Goal: Task Accomplishment & Management: Use online tool/utility

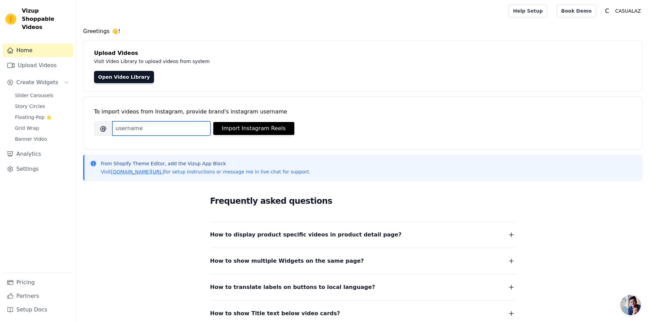
click at [164, 131] on input "Brand's Instagram Username" at bounding box center [161, 128] width 98 height 14
type input "[DOMAIN_NAME]"
click at [245, 126] on button "Import Instagram Reels" at bounding box center [253, 128] width 81 height 13
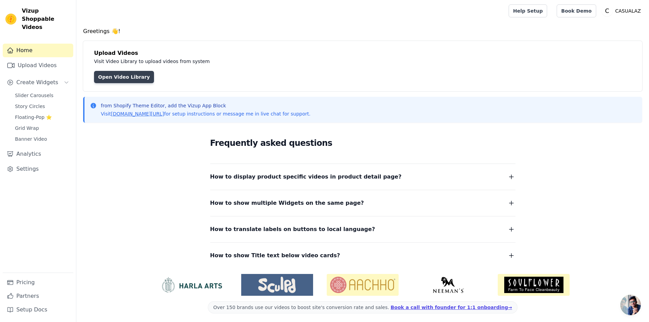
click at [129, 75] on link "Open Video Library" at bounding box center [124, 77] width 60 height 12
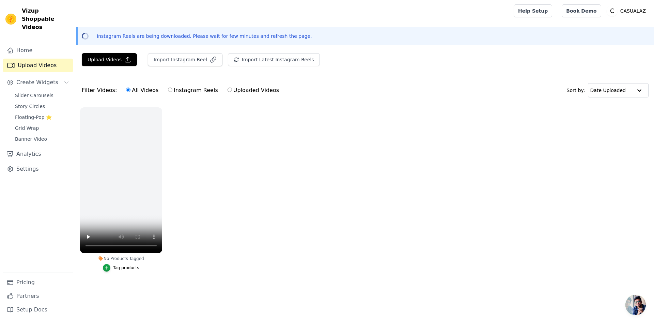
click at [185, 89] on label "Instagram Reels" at bounding box center [193, 90] width 50 height 9
click at [172, 89] on input "Instagram Reels" at bounding box center [170, 90] width 4 height 4
radio input "true"
click at [630, 304] on span "Open chat" at bounding box center [635, 305] width 20 height 20
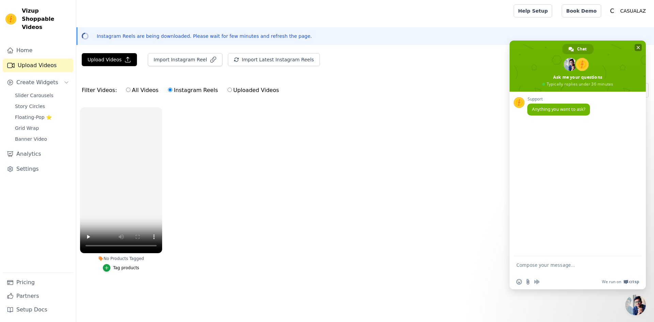
click at [637, 46] on span "Close chat" at bounding box center [638, 47] width 3 height 3
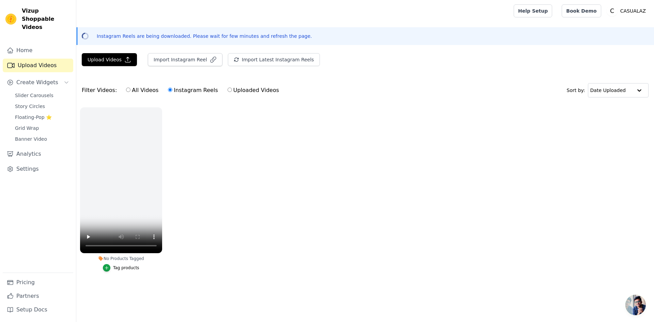
click at [267, 154] on ul "No Products Tagged Tag products" at bounding box center [365, 196] width 578 height 185
click at [178, 57] on button "Import Instagram Reel" at bounding box center [185, 59] width 75 height 13
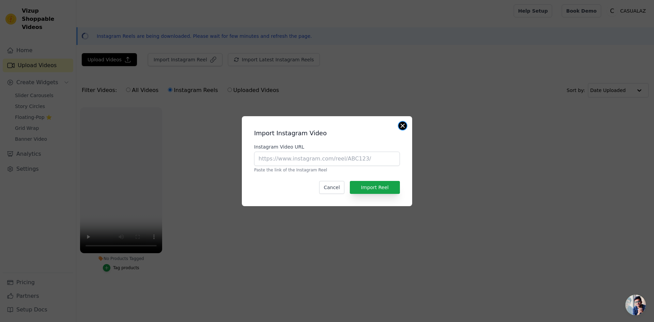
click at [403, 126] on button "Close modal" at bounding box center [402, 126] width 8 height 8
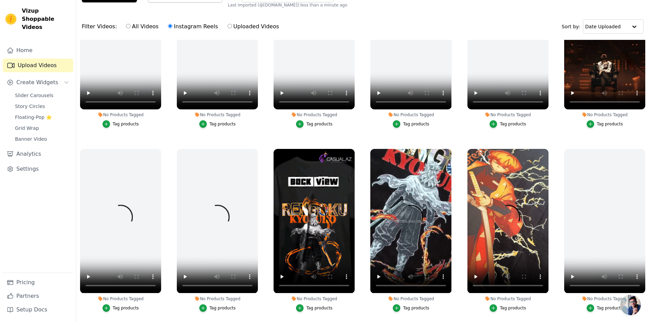
scroll to position [98, 0]
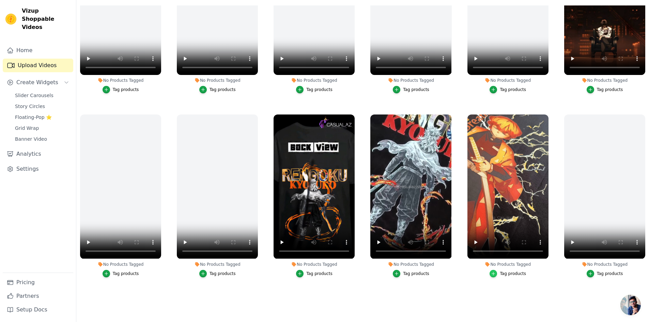
click at [495, 271] on div "button" at bounding box center [492, 273] width 7 height 7
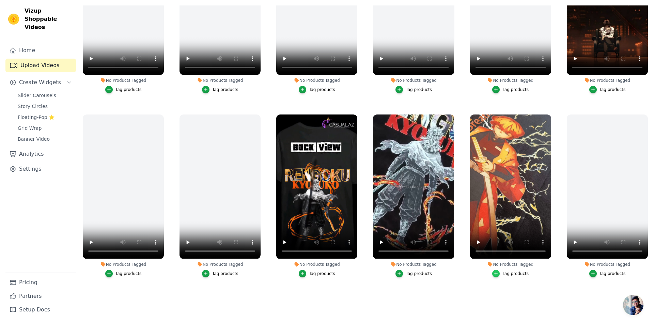
scroll to position [0, 0]
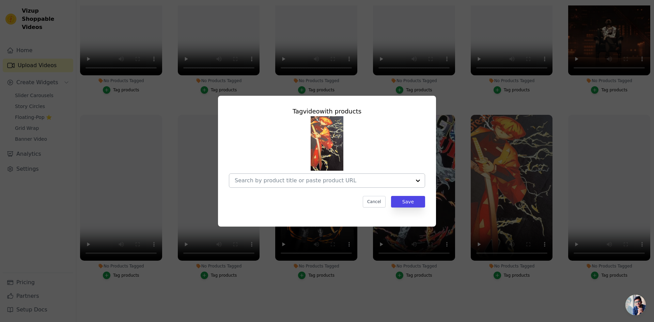
click at [297, 178] on input "No Products Tagged Tag video with products Cancel Save Tag products" at bounding box center [323, 180] width 176 height 6
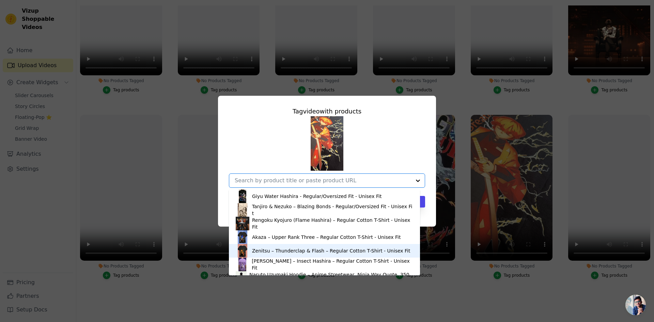
click at [279, 251] on div "Zenitsu – Thunderclap & Flash – Regular Cotton T-Shirt - Unisex Fit" at bounding box center [331, 250] width 158 height 7
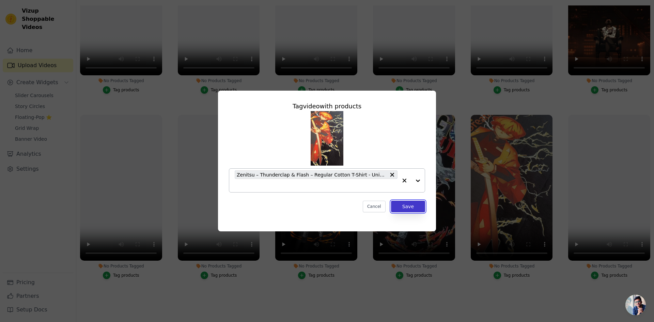
click at [409, 206] on button "Save" at bounding box center [408, 207] width 34 height 12
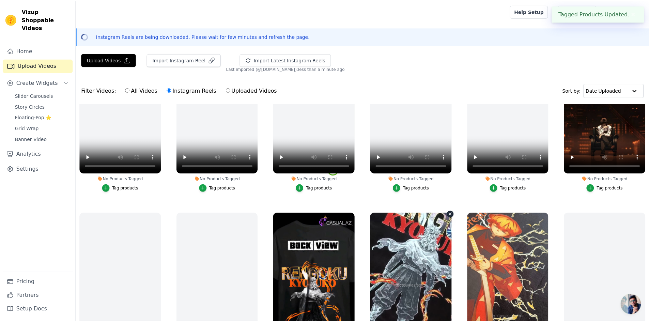
scroll to position [98, 0]
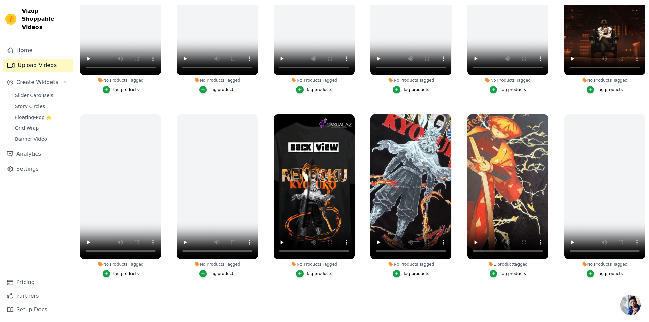
click at [407, 271] on div "Tag products" at bounding box center [416, 273] width 26 height 5
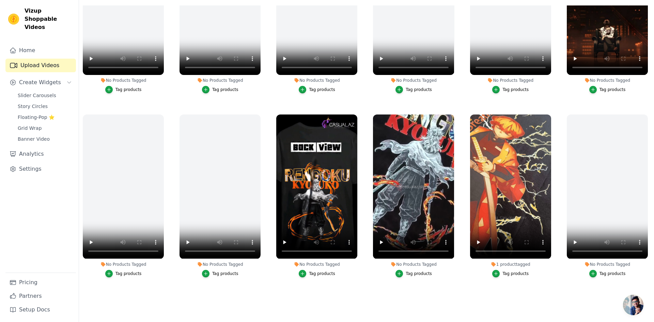
scroll to position [0, 0]
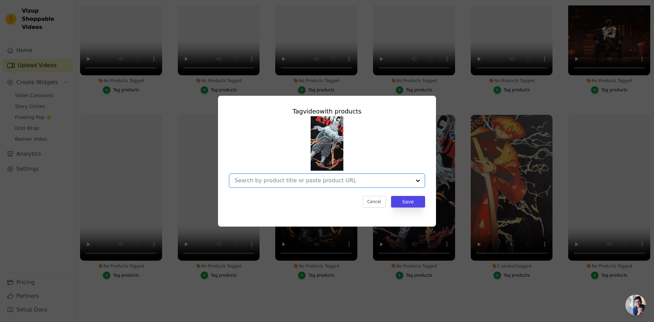
click at [311, 179] on input "No Products Tagged Tag video with products Option undefined, selected. Select i…" at bounding box center [323, 180] width 176 height 6
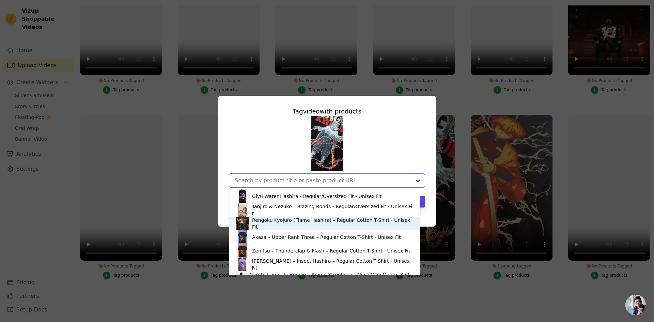
click at [292, 223] on div "Rengoku Kyojuro (Flame Hashira) – Regular Cotton T-Shirt - Unisex Fit" at bounding box center [332, 224] width 161 height 14
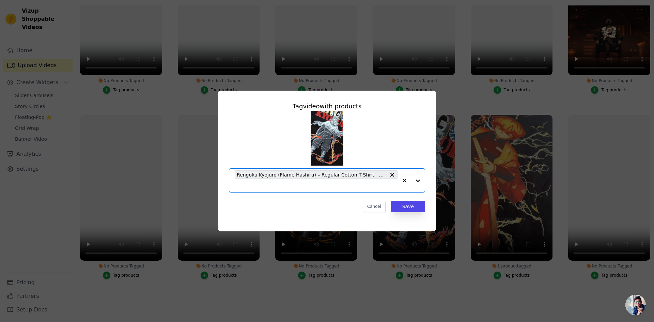
click at [315, 183] on input "No Products Tagged Tag video with products Option Rengoku Kyojuro (Flame Hashir…" at bounding box center [316, 185] width 163 height 6
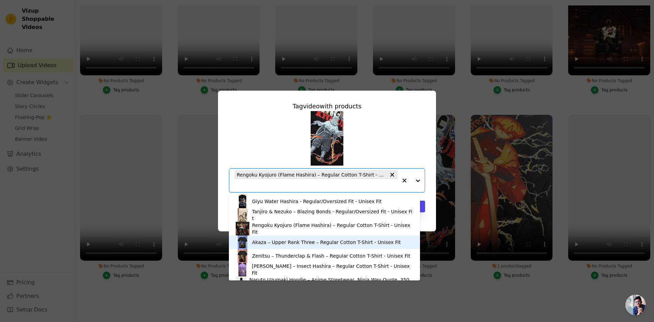
click at [311, 243] on div "Akaza – Upper Rank Three – Regular Cotton T-Shirt - Unisex Fit" at bounding box center [326, 242] width 148 height 7
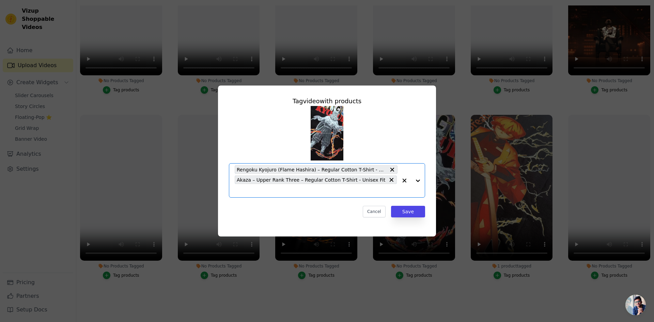
click at [388, 187] on input "No Products Tagged Tag video with products Option Rengoku Kyojuro (Flame Hashir…" at bounding box center [316, 190] width 163 height 6
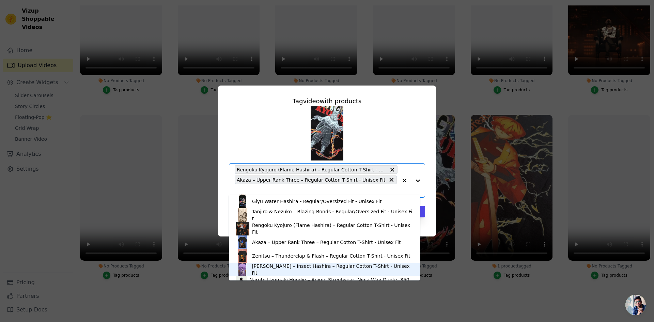
click at [288, 268] on div "Shinobu Kocho – Insect Hashira – Regular Cotton T-Shirt - Unisex Fit" at bounding box center [332, 270] width 161 height 14
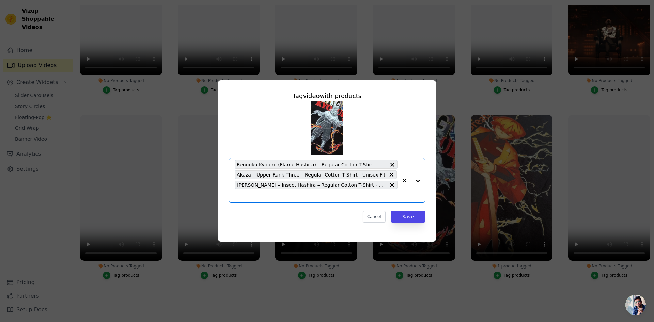
click at [316, 196] on input "No Products Tagged Tag video with products Option Rengoku Kyojuro (Flame Hashir…" at bounding box center [316, 195] width 163 height 6
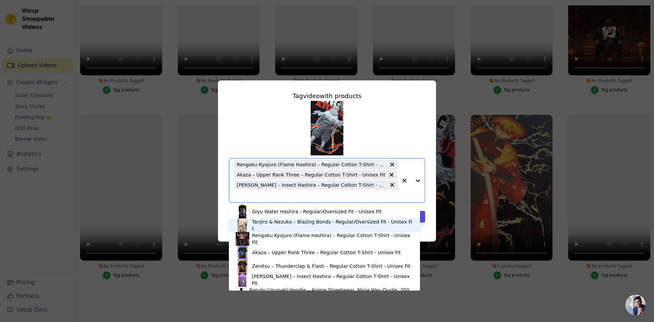
click at [301, 225] on div "Tanjiro & Nezuko – Blazing Bonds - Regular/Oversized Fit - Unisex Fit" at bounding box center [332, 225] width 161 height 14
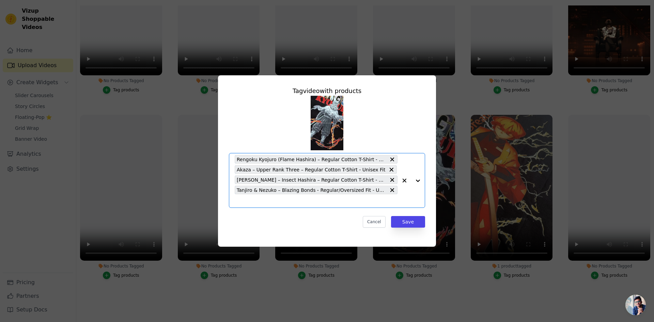
click at [297, 199] on input "No Products Tagged Tag video with products Option Rengoku Kyojuro (Flame Hashir…" at bounding box center [316, 201] width 163 height 6
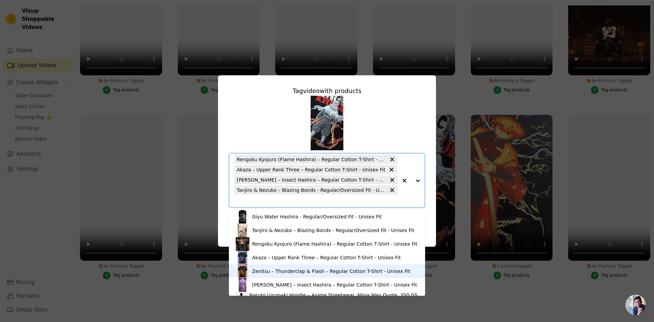
click at [289, 271] on div "Zenitsu – Thunderclap & Flash – Regular Cotton T-Shirt - Unisex Fit" at bounding box center [331, 271] width 158 height 7
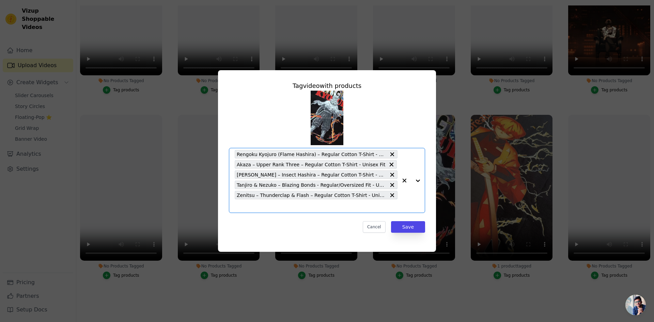
click at [285, 206] on input "No Products Tagged Tag video with products Option Rengoku Kyojuro (Flame Hashir…" at bounding box center [316, 206] width 163 height 6
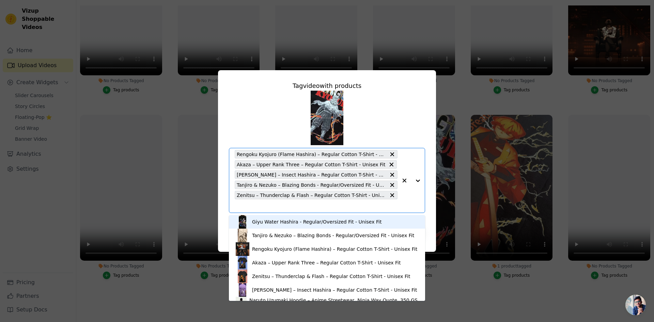
click at [285, 222] on div "Giyu Water Hashira - Regular/Oversized Fit - Unisex Fit" at bounding box center [316, 221] width 129 height 7
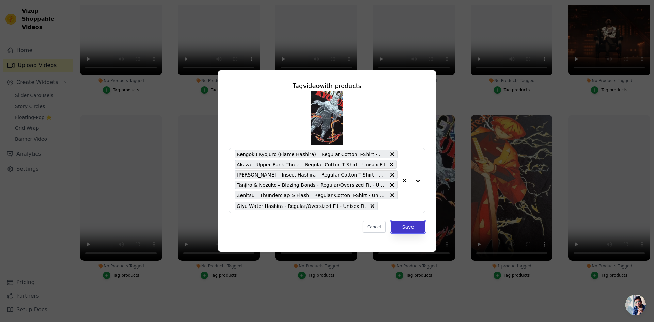
click at [411, 228] on button "Save" at bounding box center [408, 227] width 34 height 12
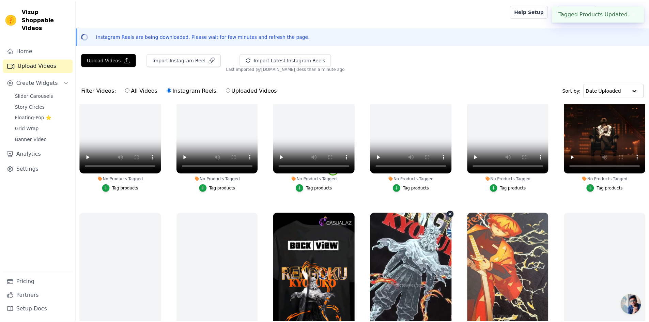
scroll to position [98, 0]
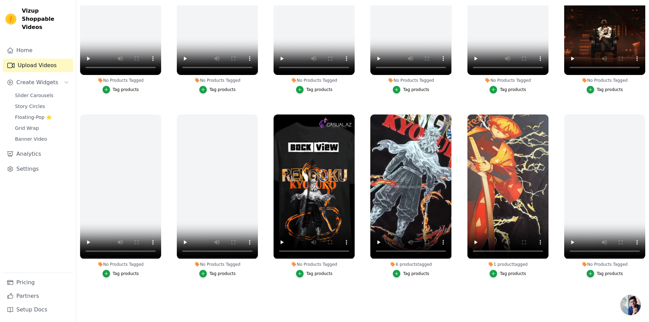
click at [314, 271] on div "Tag products" at bounding box center [319, 273] width 26 height 5
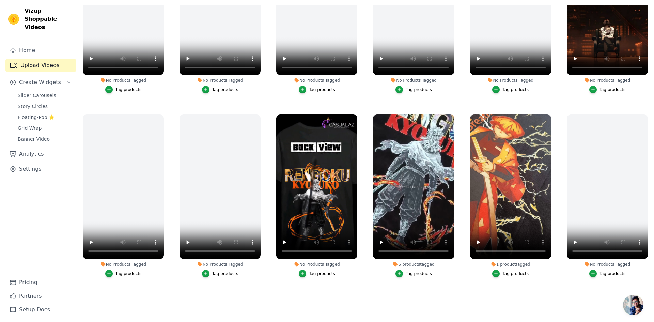
scroll to position [0, 0]
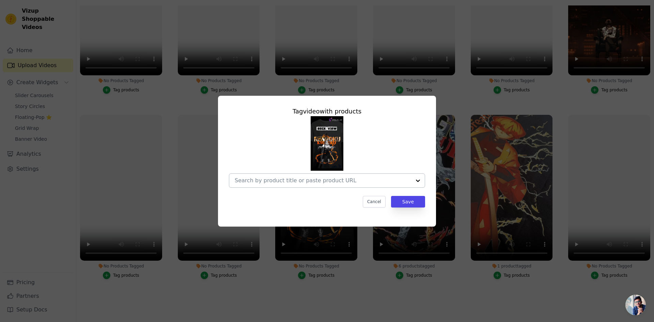
click at [291, 176] on div at bounding box center [323, 181] width 176 height 14
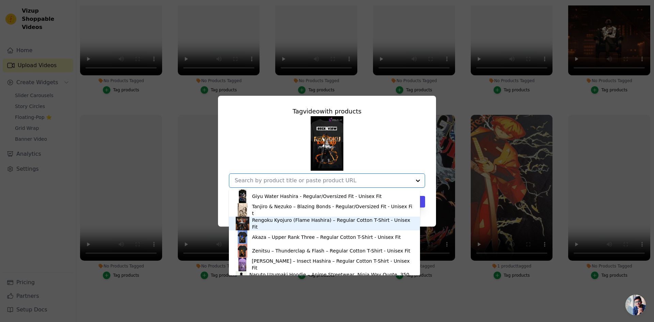
click at [281, 222] on div "Rengoku Kyojuro (Flame Hashira) – Regular Cotton T-Shirt - Unisex Fit" at bounding box center [332, 224] width 161 height 14
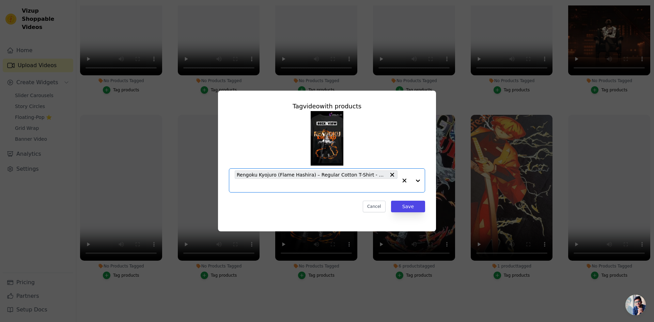
click at [292, 186] on input "No Products Tagged Tag video with products Option Rengoku Kyojuro (Flame Hashir…" at bounding box center [316, 185] width 163 height 6
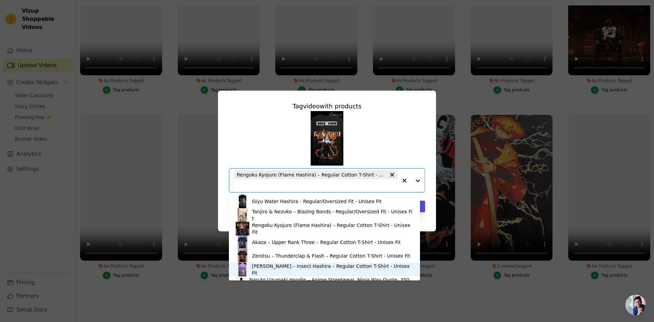
drag, startPoint x: 295, startPoint y: 269, endPoint x: 299, endPoint y: 263, distance: 6.7
click at [296, 269] on div "Shinobu Kocho – Insect Hashira – Regular Cotton T-Shirt - Unisex Fit" at bounding box center [332, 270] width 161 height 14
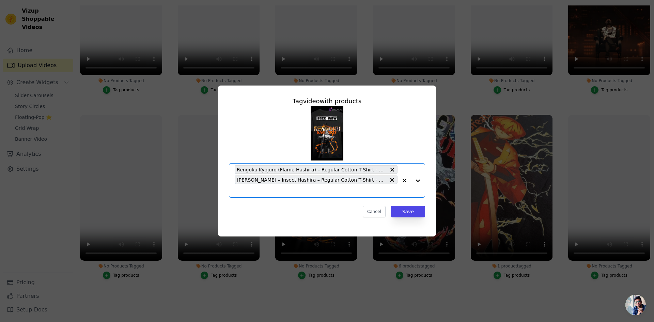
click at [308, 192] on input "No Products Tagged Tag video with products Option Rengoku Kyojuro (Flame Hashir…" at bounding box center [316, 190] width 163 height 6
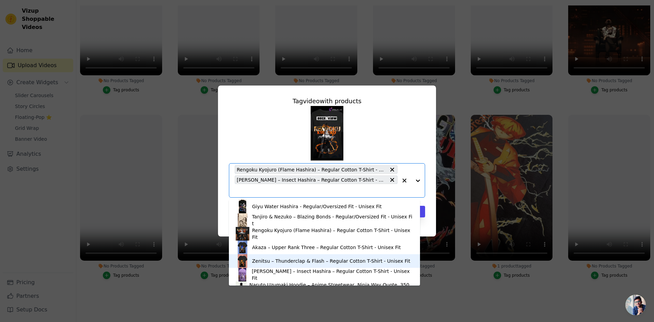
click at [303, 260] on div "Zenitsu – Thunderclap & Flash – Regular Cotton T-Shirt - Unisex Fit" at bounding box center [331, 260] width 158 height 7
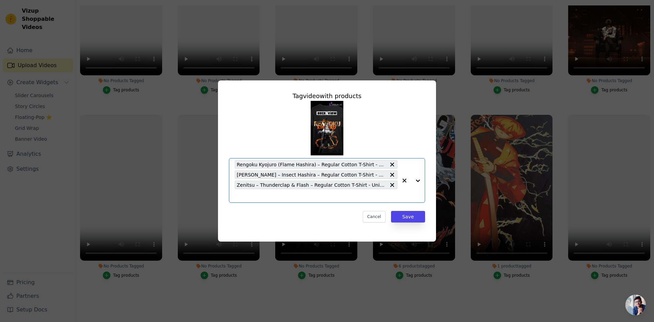
click at [288, 201] on div "Rengoku Kyojuro (Flame Hashira) – Regular Cotton T-Shirt - Unisex Fit Shinobu K…" at bounding box center [316, 180] width 163 height 44
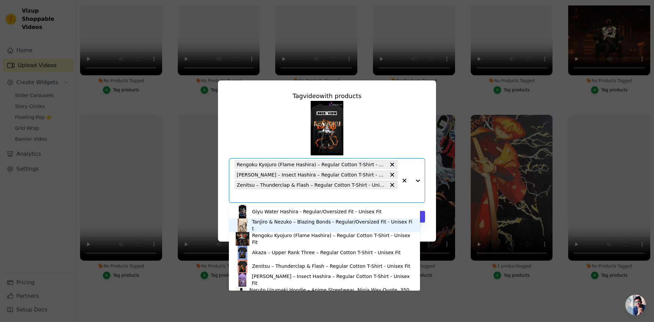
click at [287, 224] on div "Tanjiro & Nezuko – Blazing Bonds - Regular/Oversized Fit - Unisex Fit" at bounding box center [332, 225] width 161 height 14
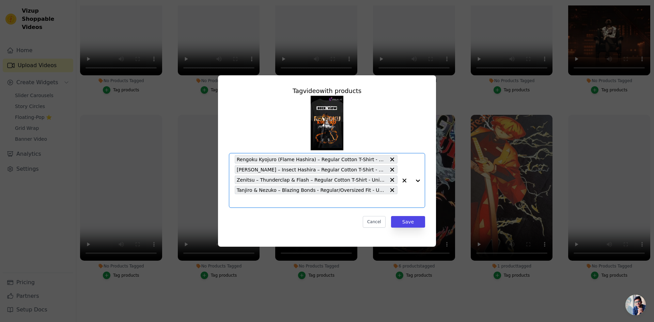
click at [335, 203] on input "No Products Tagged Tag video with products Option Rengoku Kyojuro (Flame Hashir…" at bounding box center [316, 201] width 163 height 6
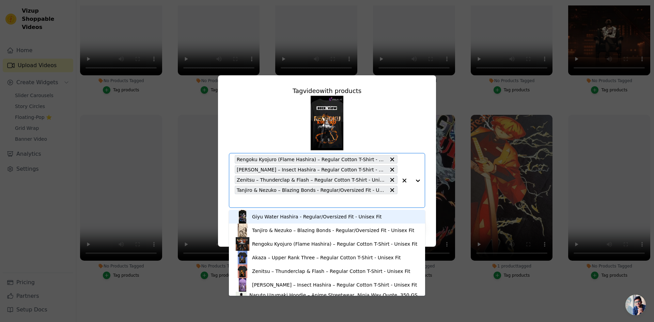
click at [277, 215] on div "Giyu Water Hashira - Regular/Oversized Fit - Unisex Fit" at bounding box center [316, 216] width 129 height 7
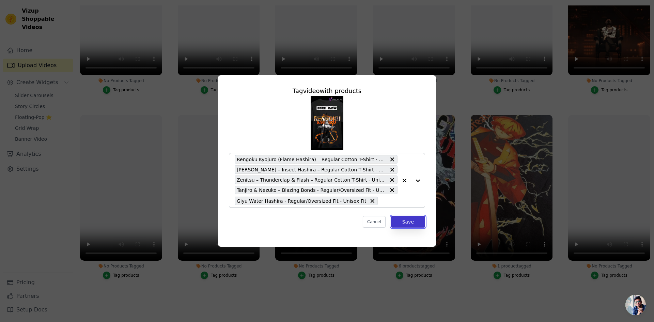
click at [410, 226] on button "Save" at bounding box center [408, 222] width 34 height 12
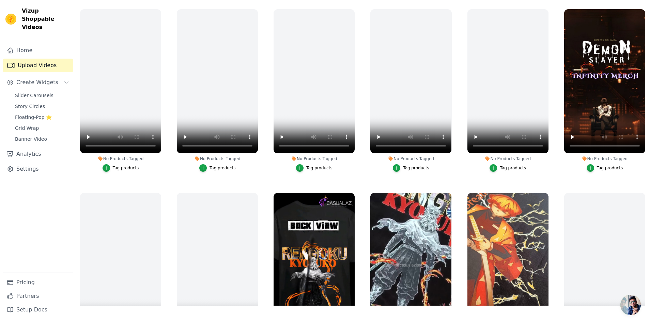
click at [607, 167] on div "Tag products" at bounding box center [610, 167] width 26 height 5
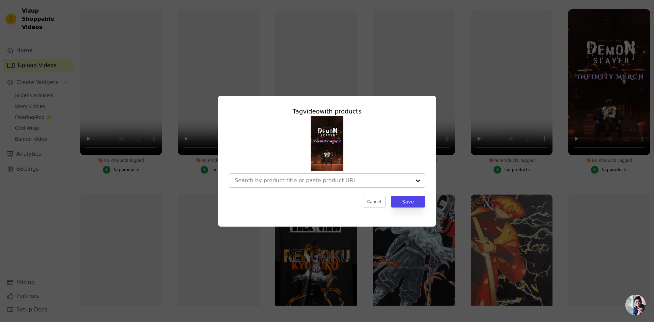
click at [327, 179] on input "No Products Tagged Tag video with products Cancel Save Tag products" at bounding box center [323, 180] width 176 height 6
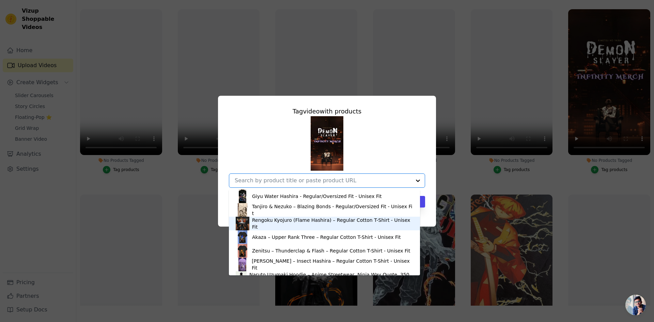
click at [291, 226] on div "Rengoku Kyojuro (Flame Hashira) – Regular Cotton T-Shirt - Unisex Fit" at bounding box center [332, 224] width 161 height 14
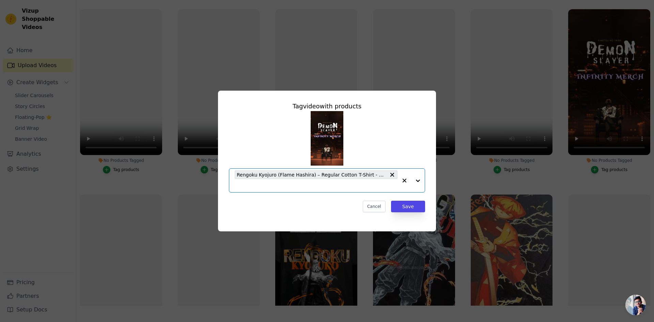
click at [287, 185] on input "No Products Tagged Tag video with products Option Rengoku Kyojuro (Flame Hashir…" at bounding box center [316, 185] width 163 height 6
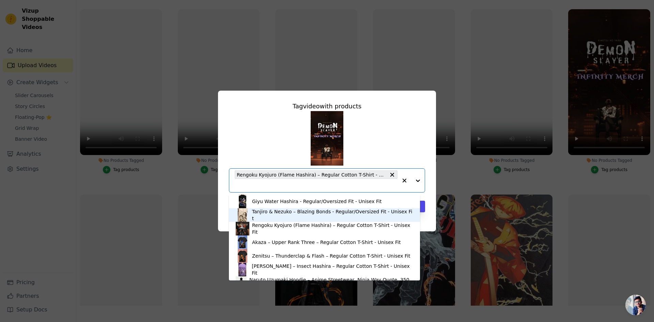
click at [299, 215] on div "Tanjiro & Nezuko – Blazing Bonds - Regular/Oversized Fit - Unisex Fit" at bounding box center [332, 215] width 161 height 14
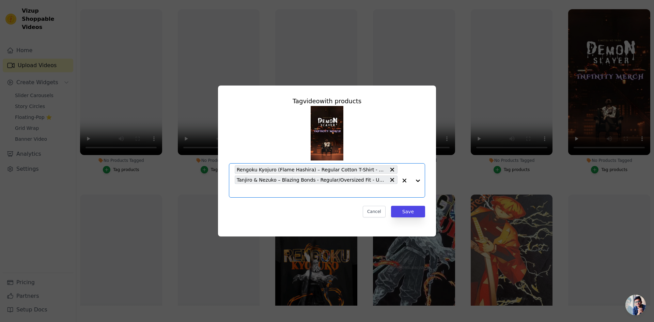
click at [292, 189] on input "No Products Tagged Tag video with products Option Rengoku Kyojuro (Flame Hashir…" at bounding box center [316, 190] width 163 height 6
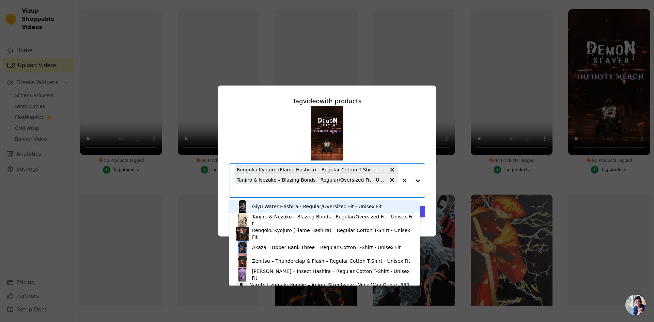
click at [297, 210] on div "Giyu Water Hashira - Regular/Oversized Fit - Unisex Fit" at bounding box center [324, 207] width 177 height 14
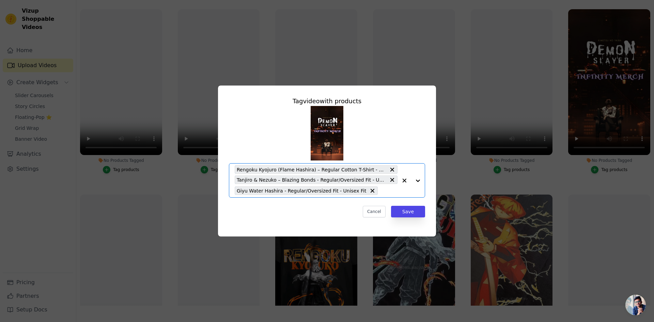
click at [381, 191] on input "No Products Tagged Tag video with products Option Rengoku Kyojuro (Flame Hashir…" at bounding box center [389, 190] width 16 height 6
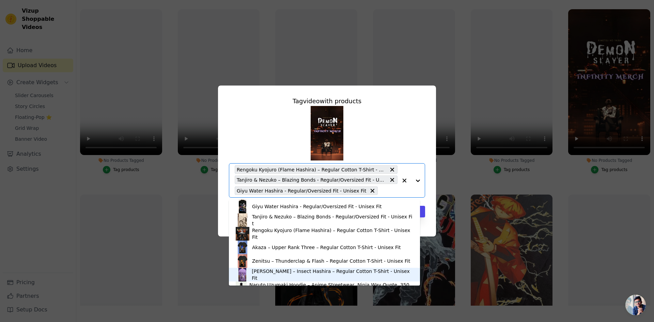
click at [297, 270] on div "Shinobu Kocho – Insect Hashira – Regular Cotton T-Shirt - Unisex Fit" at bounding box center [324, 275] width 177 height 14
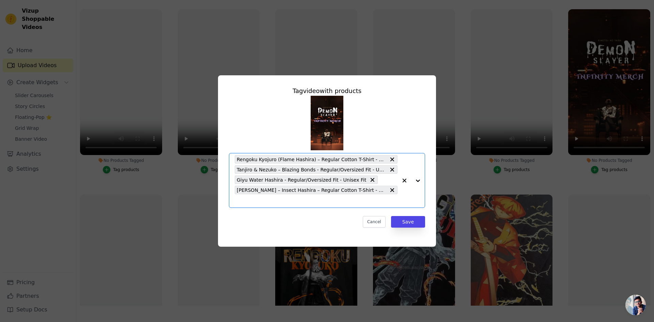
click at [374, 201] on input "No Products Tagged Tag video with products Option Rengoku Kyojuro (Flame Hashir…" at bounding box center [316, 201] width 163 height 6
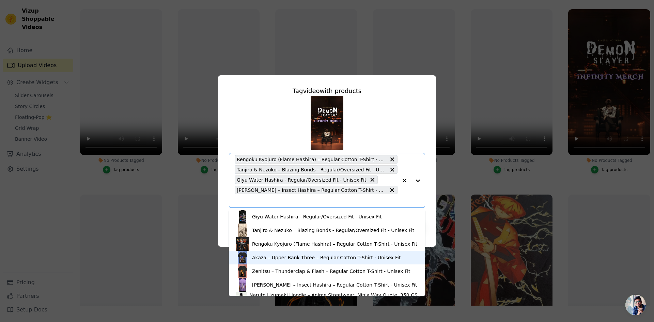
click at [292, 260] on div "Akaza – Upper Rank Three – Regular Cotton T-Shirt - Unisex Fit" at bounding box center [326, 257] width 148 height 7
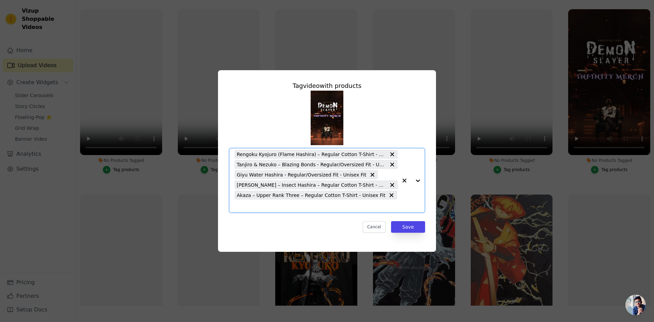
click at [392, 203] on input "No Products Tagged Tag video with products Option Rengoku Kyojuro (Flame Hashir…" at bounding box center [316, 206] width 163 height 6
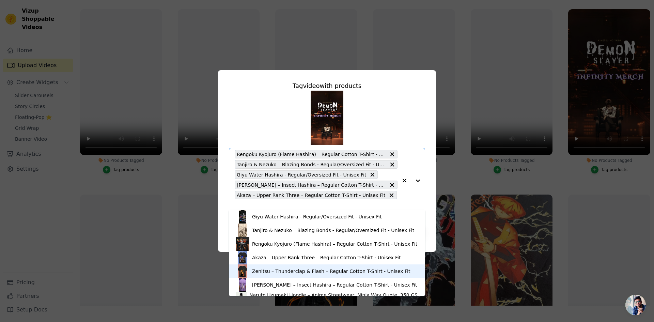
click at [282, 273] on div "Zenitsu – Thunderclap & Flash – Regular Cotton T-Shirt - Unisex Fit" at bounding box center [331, 271] width 158 height 7
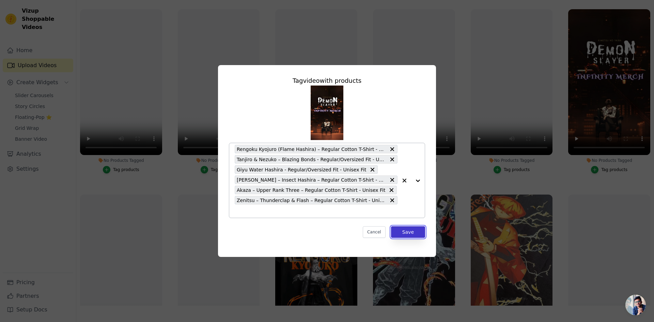
click at [414, 228] on button "Save" at bounding box center [408, 232] width 34 height 12
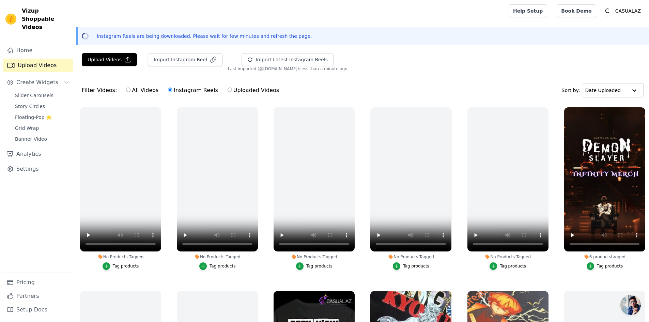
click at [417, 55] on div "Upload Videos Import Instagram Reel Import Latest Instagram Reels Import Latest…" at bounding box center [362, 62] width 573 height 18
click at [239, 90] on label "Uploaded Videos" at bounding box center [253, 90] width 52 height 9
click at [232, 90] on input "Uploaded Videos" at bounding box center [230, 90] width 4 height 4
radio input "true"
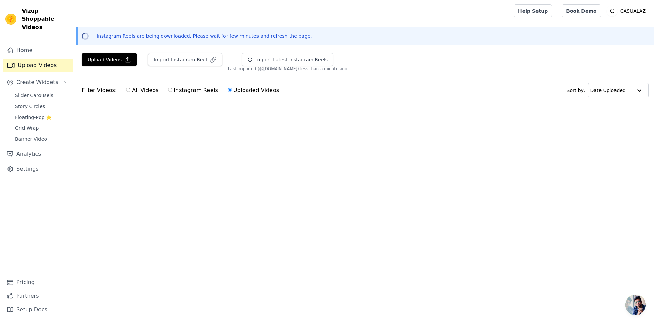
click at [175, 90] on label "Instagram Reels" at bounding box center [193, 90] width 50 height 9
click at [172, 90] on input "Instagram Reels" at bounding box center [170, 90] width 4 height 4
radio input "true"
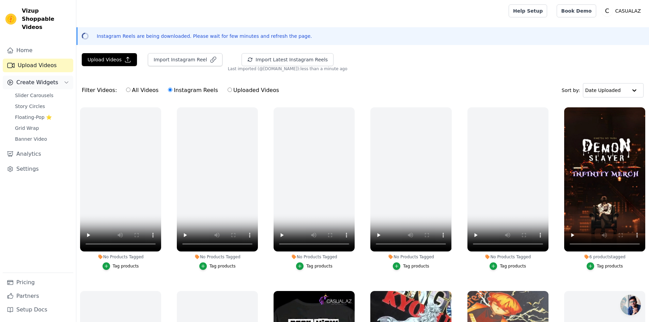
click at [32, 78] on span "Create Widgets" at bounding box center [37, 82] width 42 height 8
click at [37, 78] on span "Create Widgets" at bounding box center [37, 82] width 42 height 8
click at [33, 92] on span "Slider Carousels" at bounding box center [34, 95] width 38 height 7
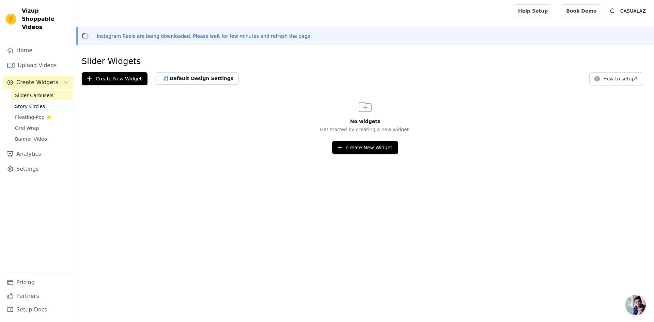
click at [32, 101] on link "Story Circles" at bounding box center [42, 106] width 62 height 10
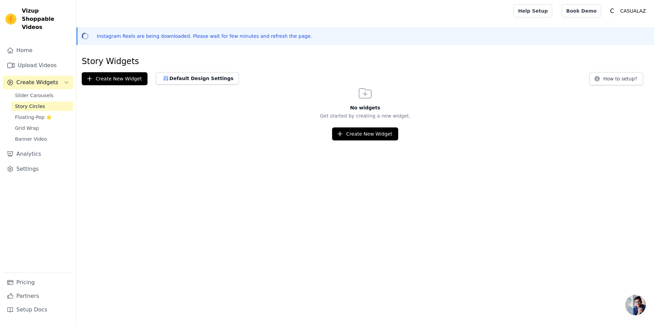
click at [109, 140] on html "Vizup Shoppable Videos Home Upload Videos Create Widgets Slider Carousels Story…" at bounding box center [327, 70] width 654 height 140
click at [40, 59] on link "Upload Videos" at bounding box center [38, 66] width 71 height 14
